Goal: Find specific page/section: Find specific page/section

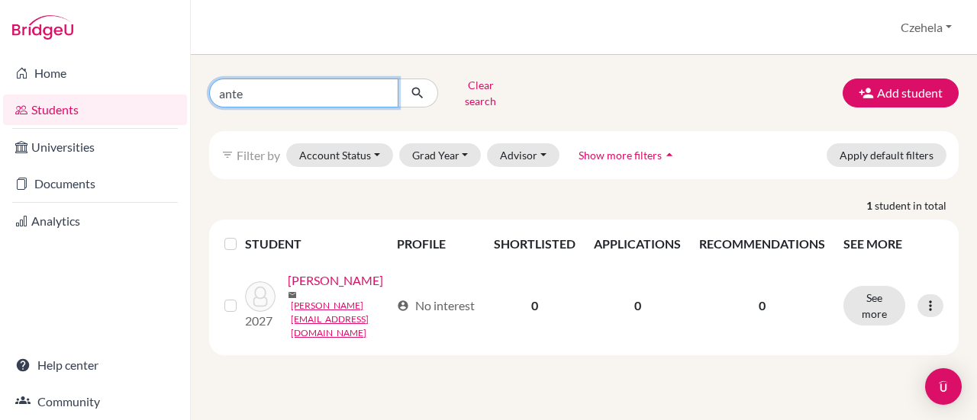
click at [316, 83] on input "ante" at bounding box center [303, 93] width 189 height 29
click at [384, 89] on input "ante" at bounding box center [303, 93] width 189 height 29
click at [321, 89] on input "Find student by name..." at bounding box center [303, 93] width 189 height 29
type input "[PERSON_NAME]"
click button "submit" at bounding box center [418, 93] width 40 height 29
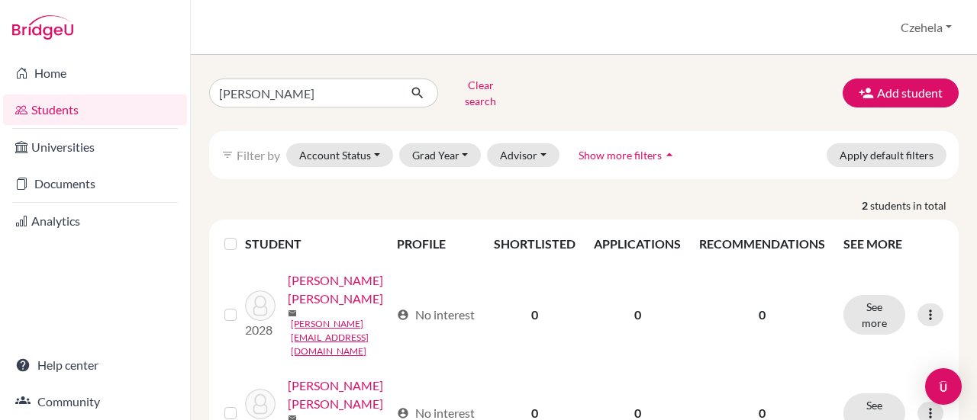
scroll to position [72, 0]
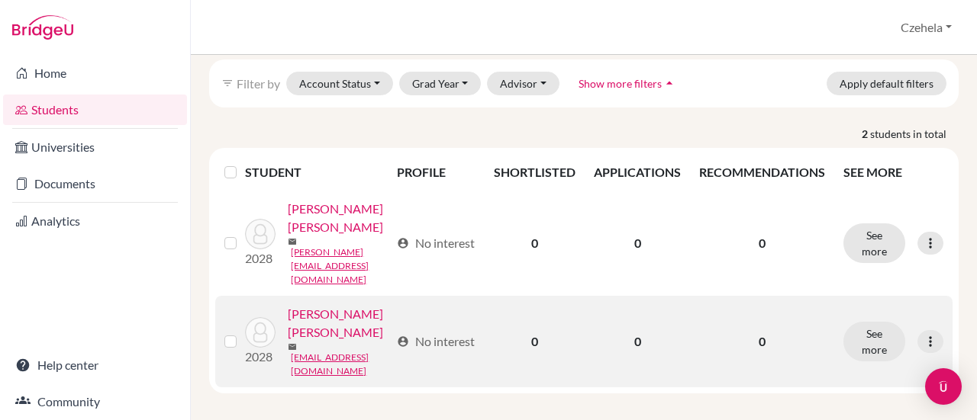
click at [324, 342] on link "[PERSON_NAME] [PERSON_NAME]" at bounding box center [339, 323] width 102 height 37
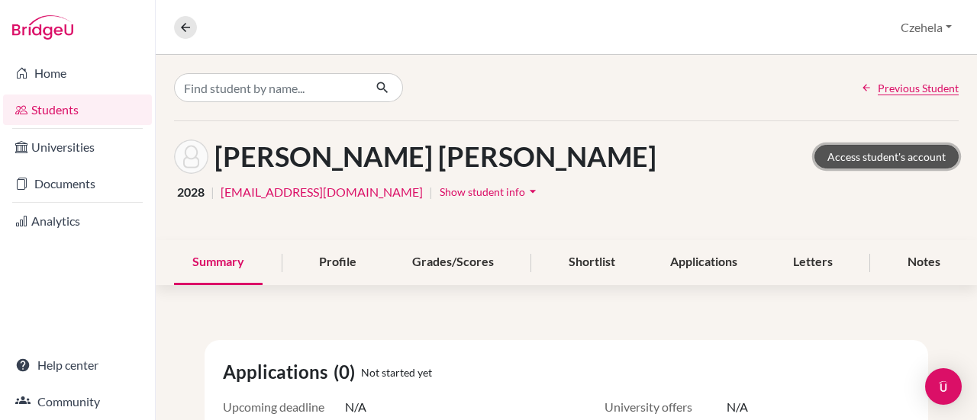
click at [859, 155] on link "Access student's account" at bounding box center [886, 157] width 144 height 24
